Goal: Obtain resource: Download file/media

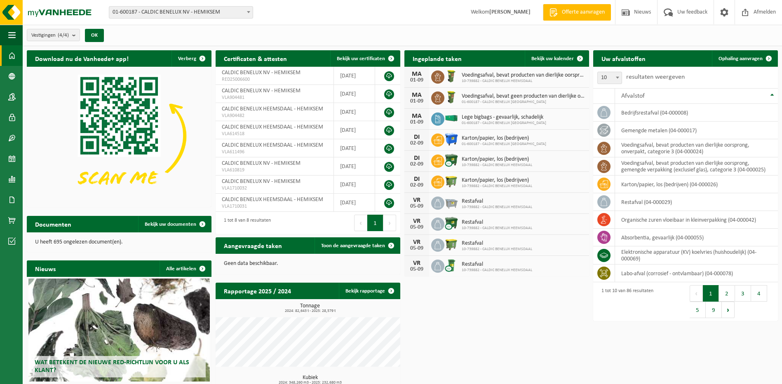
click at [495, 337] on div "Download nu de Vanheede+ app! Verberg Certificaten & attesten Bekijk uw certifi…" at bounding box center [402, 246] width 755 height 401
click at [487, 335] on div "Download nu de Vanheede+ app! Verberg Certificaten & attesten Bekijk uw certifi…" at bounding box center [402, 246] width 755 height 401
click at [495, 321] on div "Download nu de Vanheede+ app! Verberg Certificaten & attesten Bekijk uw certifi…" at bounding box center [402, 246] width 755 height 401
click at [53, 14] on img at bounding box center [49, 12] width 99 height 25
click at [12, 33] on span "button" at bounding box center [11, 35] width 7 height 21
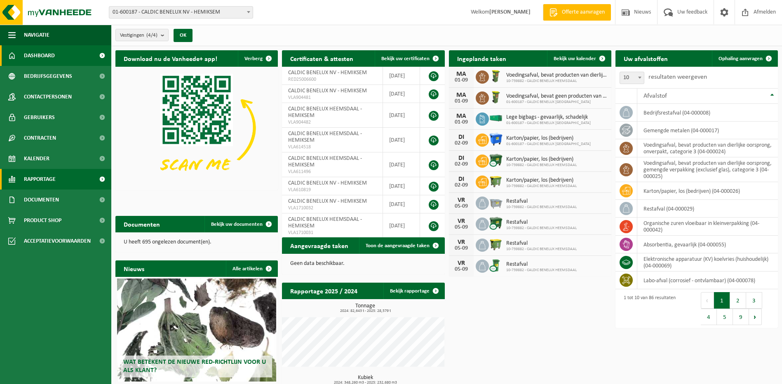
click at [57, 173] on link "Rapportage" at bounding box center [55, 179] width 111 height 21
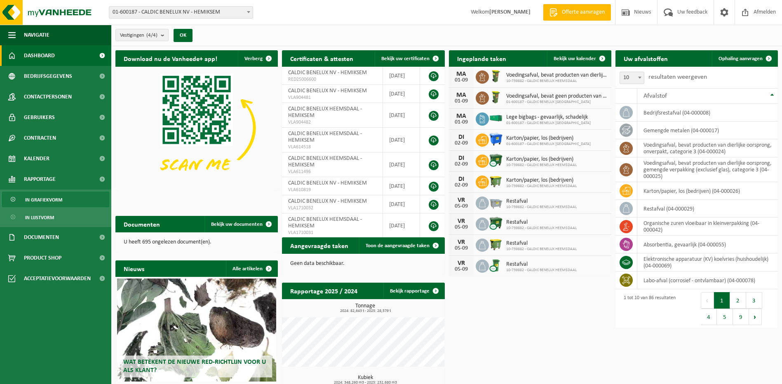
click at [47, 201] on span "In grafiekvorm" at bounding box center [43, 200] width 37 height 16
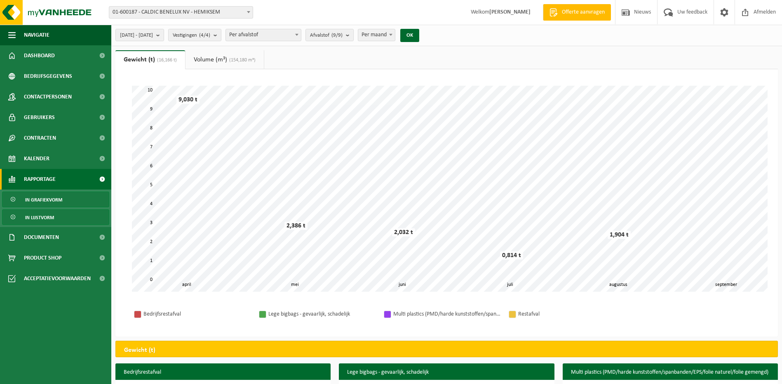
click at [49, 210] on span "In lijstvorm" at bounding box center [39, 218] width 29 height 16
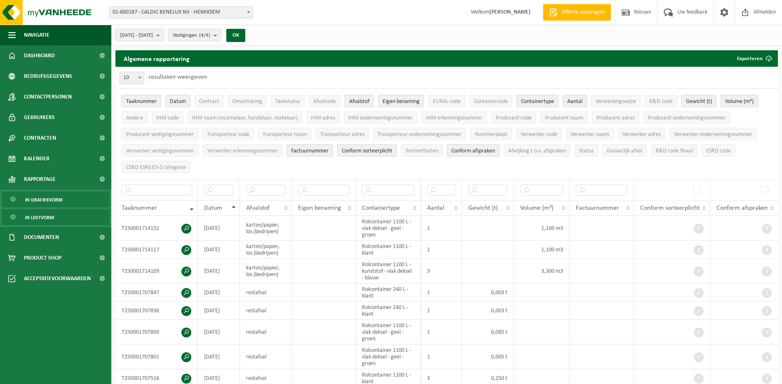
click at [38, 200] on span "In grafiekvorm" at bounding box center [43, 200] width 37 height 16
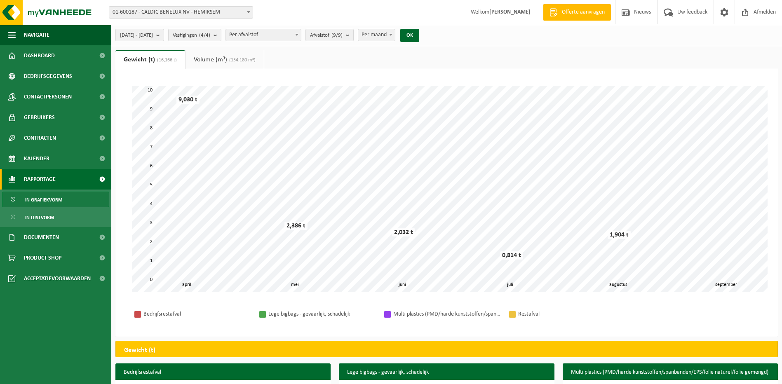
click at [131, 39] on span "[DATE] - [DATE]" at bounding box center [136, 35] width 33 height 12
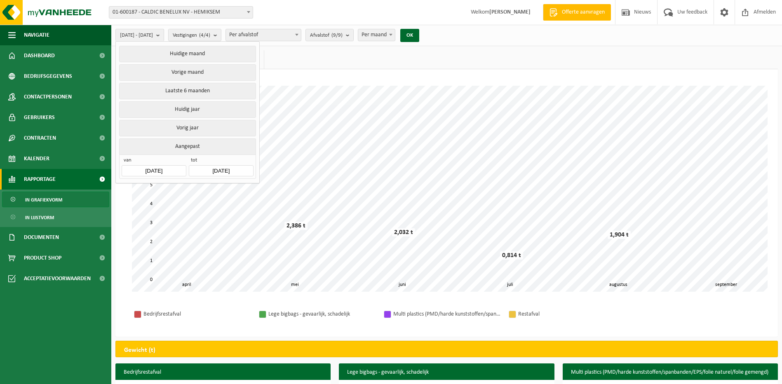
click at [314, 13] on div "Vestiging: 01-600187 - CALDIC BENELUX [GEOGRAPHIC_DATA] - HEMIKSEM 10-864441 - …" at bounding box center [391, 12] width 782 height 25
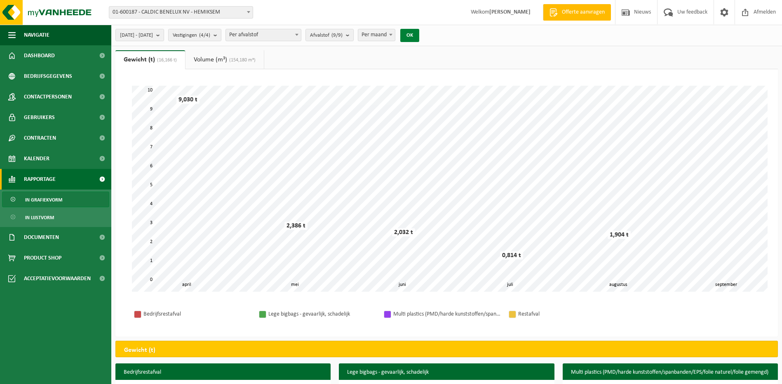
click at [419, 33] on button "OK" at bounding box center [409, 35] width 19 height 13
click at [38, 214] on span "In lijstvorm" at bounding box center [39, 218] width 29 height 16
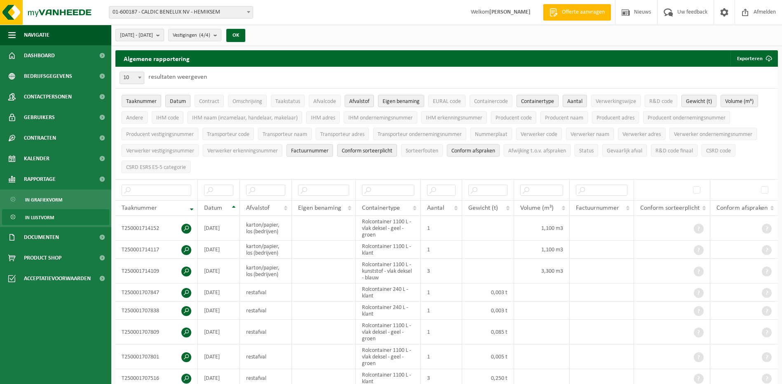
click at [164, 35] on b "submit" at bounding box center [159, 35] width 7 height 12
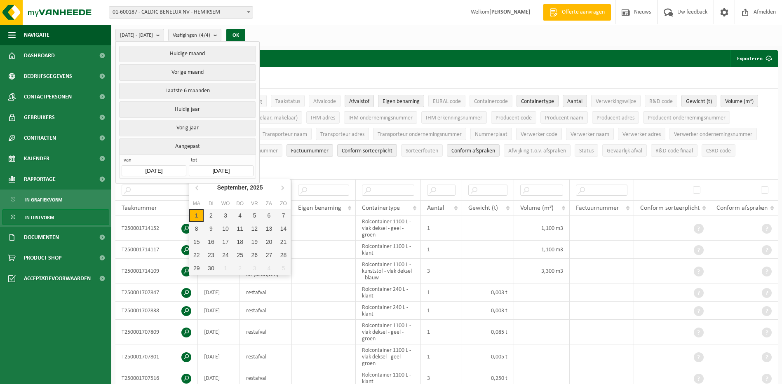
click at [235, 170] on input "[DATE]" at bounding box center [221, 170] width 64 height 11
click at [201, 188] on icon at bounding box center [197, 187] width 13 height 13
click at [283, 268] on div "31" at bounding box center [283, 268] width 14 height 13
type input "2025-08-31"
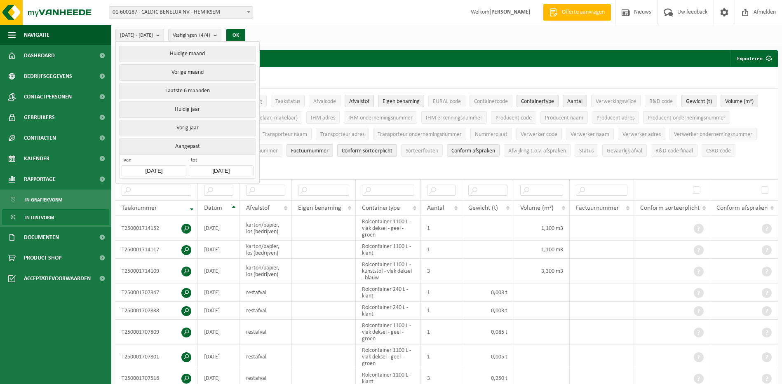
click at [330, 28] on div "2025-04-01 - 2025-08-31 Huidige maand Vorige maand Laatste 6 maanden Huidig jaa…" at bounding box center [446, 35] width 671 height 21
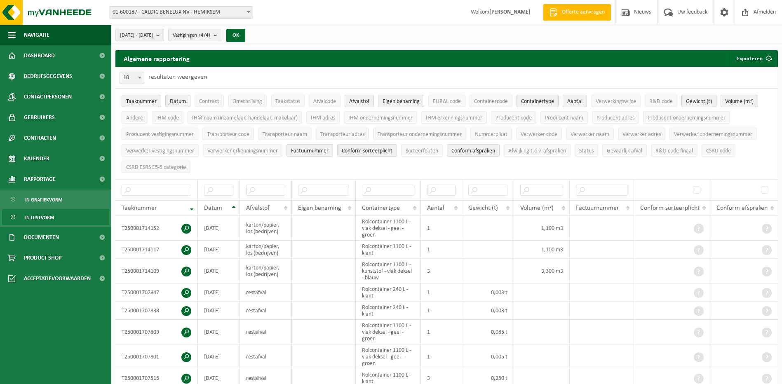
click at [164, 34] on b "submit" at bounding box center [159, 35] width 7 height 12
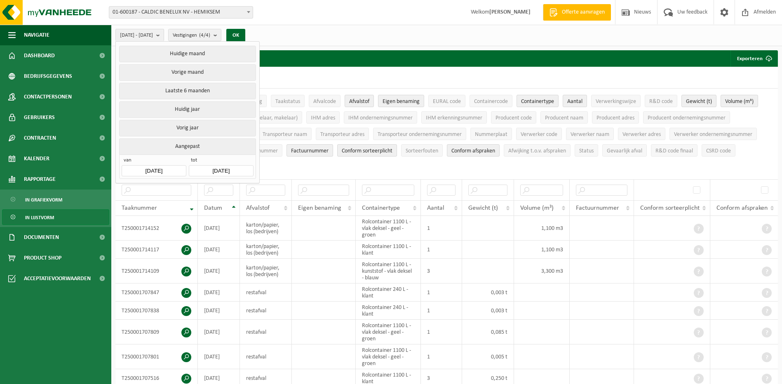
click at [316, 32] on div "2025-04-01 - 2025-08-31 Huidige maand Vorige maand Laatste 6 maanden Huidig jaa…" at bounding box center [446, 35] width 671 height 21
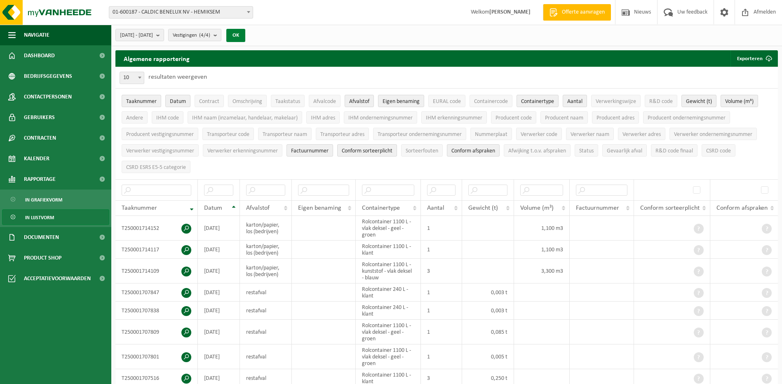
click at [245, 34] on button "OK" at bounding box center [235, 35] width 19 height 13
click at [210, 35] on count "(4/4)" at bounding box center [204, 35] width 11 height 5
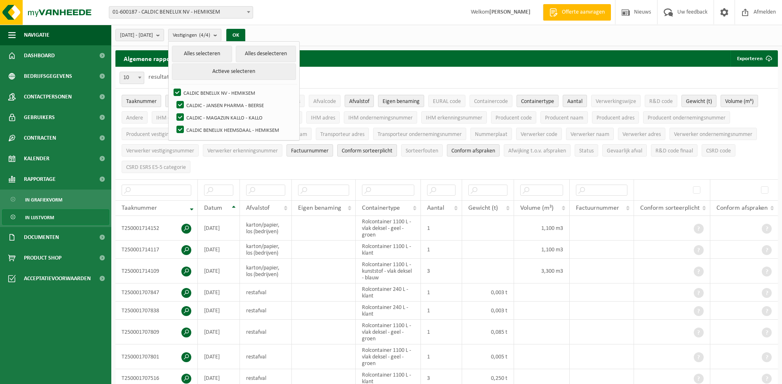
click at [356, 15] on div "Vestiging: 01-600187 - CALDIC BENELUX NV - HEMIKSEM 10-864441 - CALDIC - JANSEN…" at bounding box center [391, 12] width 782 height 25
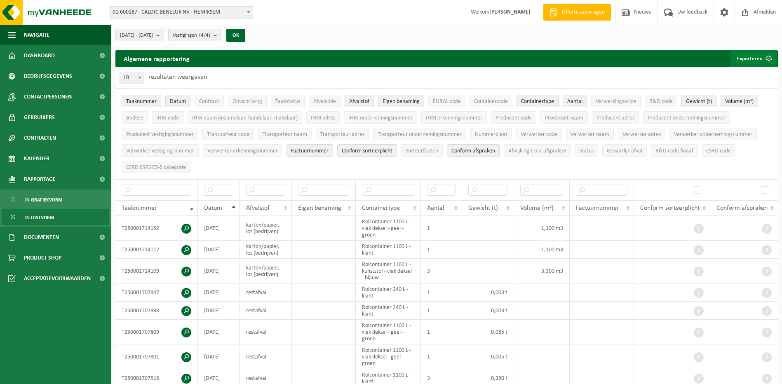
click at [752, 56] on button "Exporteren" at bounding box center [754, 58] width 47 height 16
click at [757, 89] on link "Alle beschikbare kolommen" at bounding box center [739, 91] width 75 height 16
